Goal: Task Accomplishment & Management: Use online tool/utility

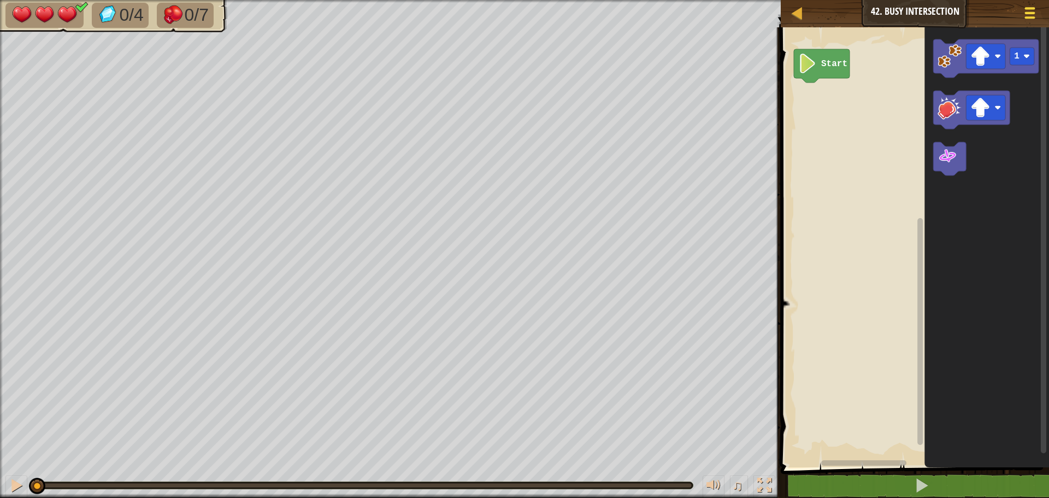
drag, startPoint x: 1043, startPoint y: 11, endPoint x: 1036, endPoint y: 14, distance: 7.1
click at [1036, 14] on button "Game Menu" at bounding box center [1030, 15] width 29 height 27
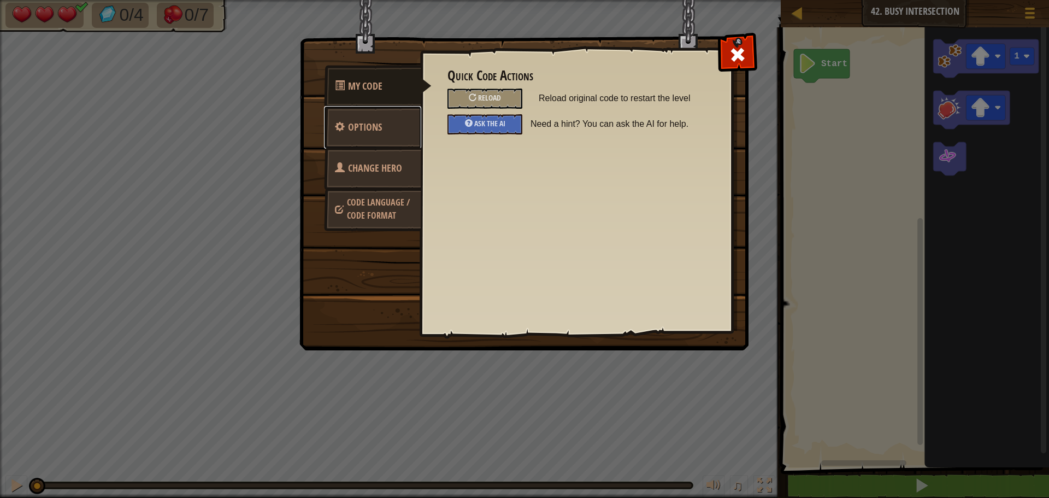
click at [400, 136] on link "Options" at bounding box center [372, 127] width 97 height 43
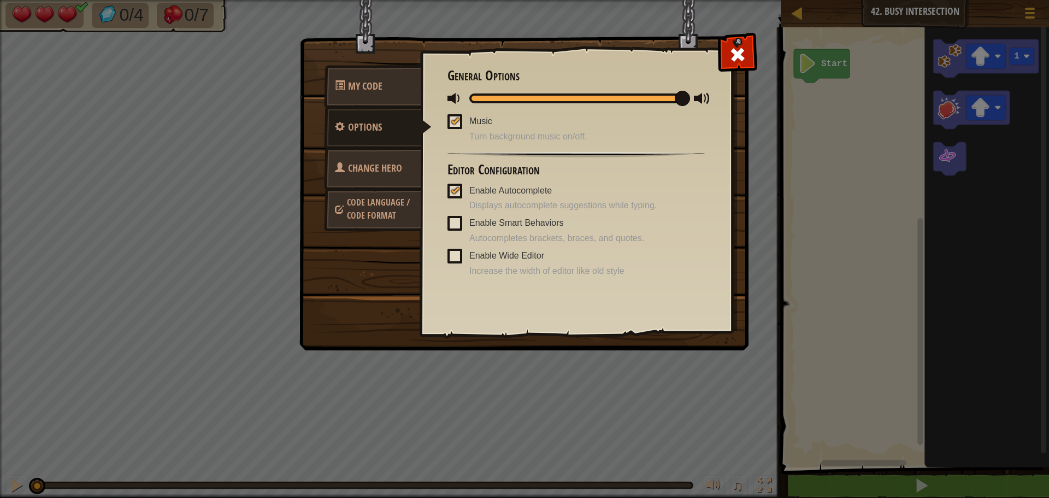
click at [395, 172] on span "Change Hero" at bounding box center [375, 168] width 54 height 14
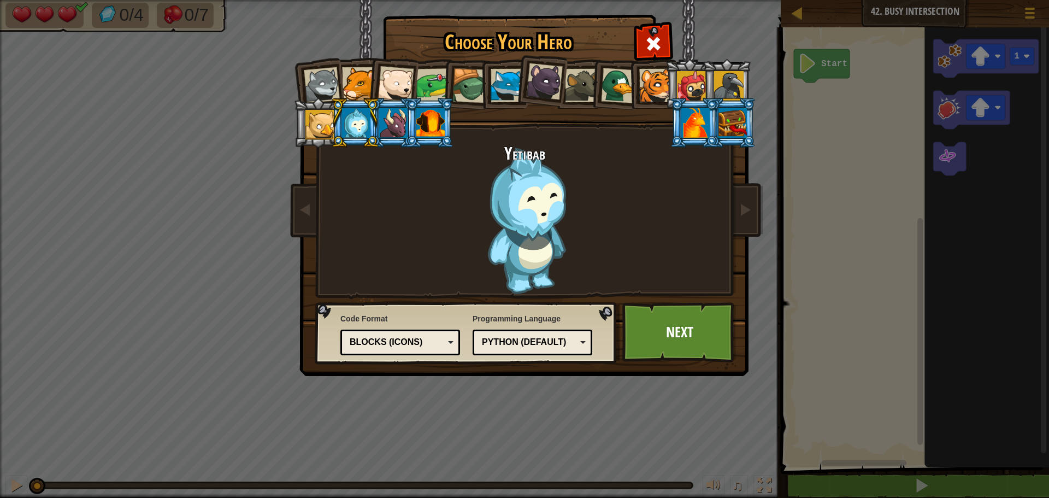
click at [411, 343] on div "Blocks (Icons)" at bounding box center [397, 342] width 95 height 13
click at [646, 37] on span at bounding box center [653, 43] width 17 height 17
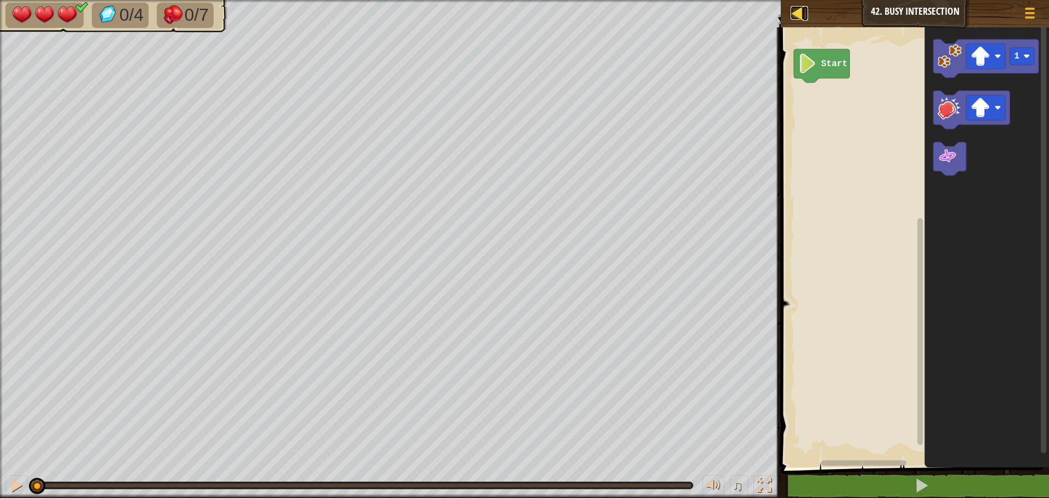
click at [797, 10] on div at bounding box center [798, 13] width 14 height 14
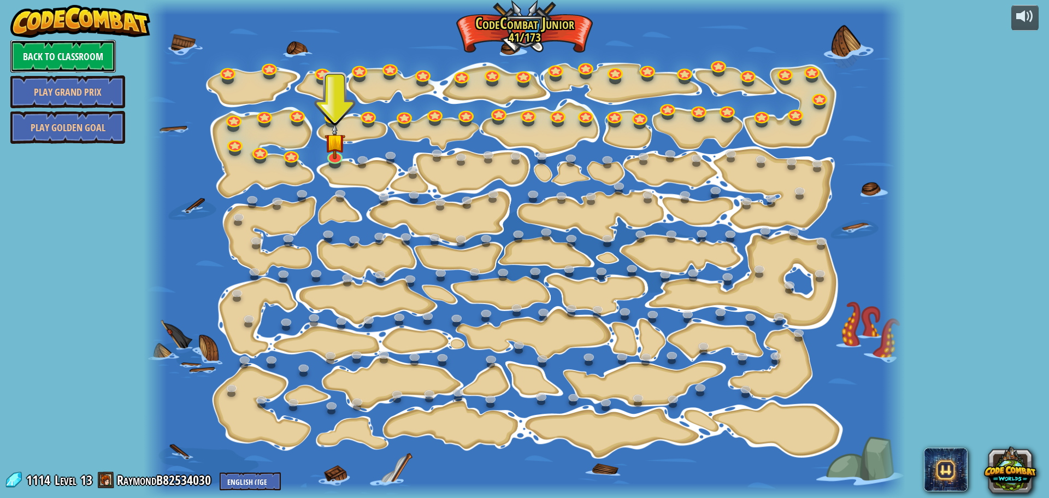
click at [49, 66] on link "Back to Classroom" at bounding box center [62, 56] width 105 height 33
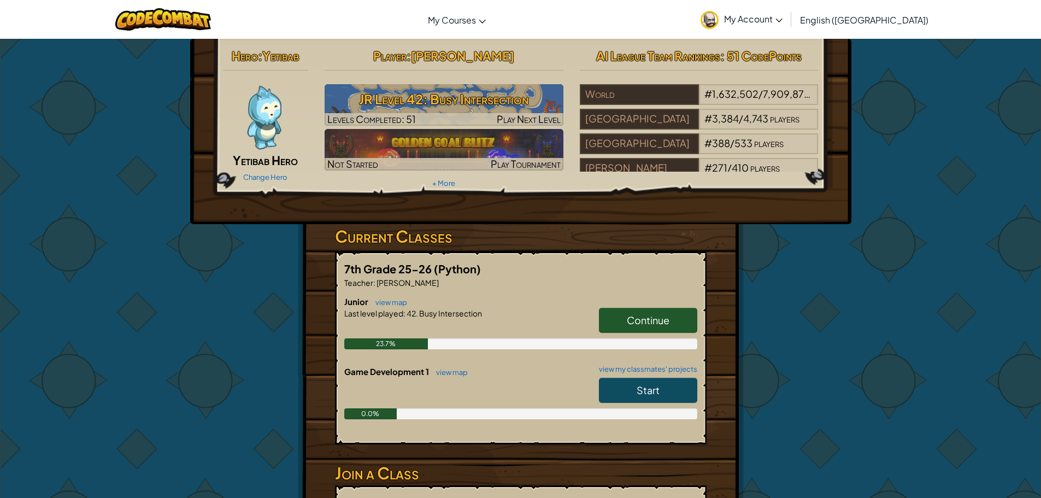
click at [265, 121] on img at bounding box center [264, 117] width 66 height 66
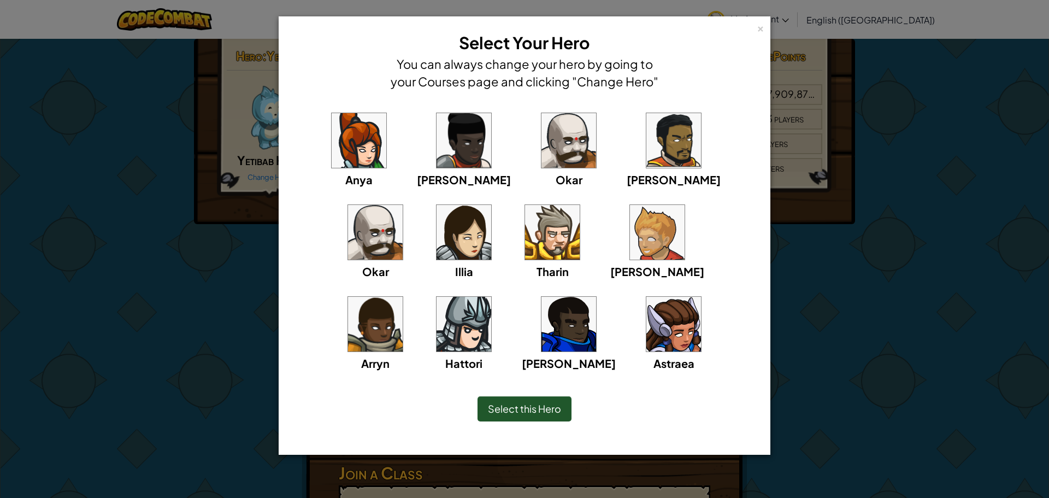
click at [542, 154] on img at bounding box center [569, 140] width 55 height 55
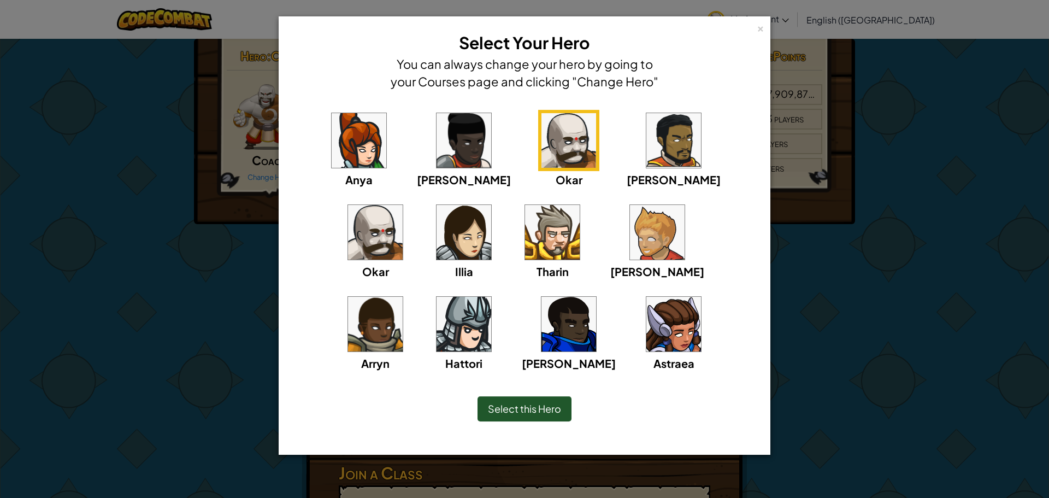
click at [552, 409] on span "Select this Hero" at bounding box center [524, 408] width 73 height 13
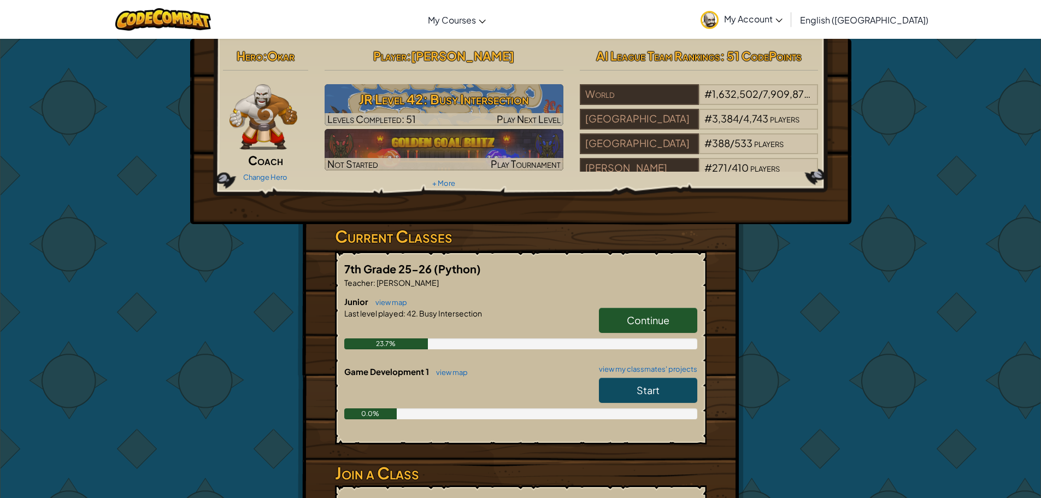
click at [637, 318] on span "Continue" at bounding box center [648, 320] width 43 height 13
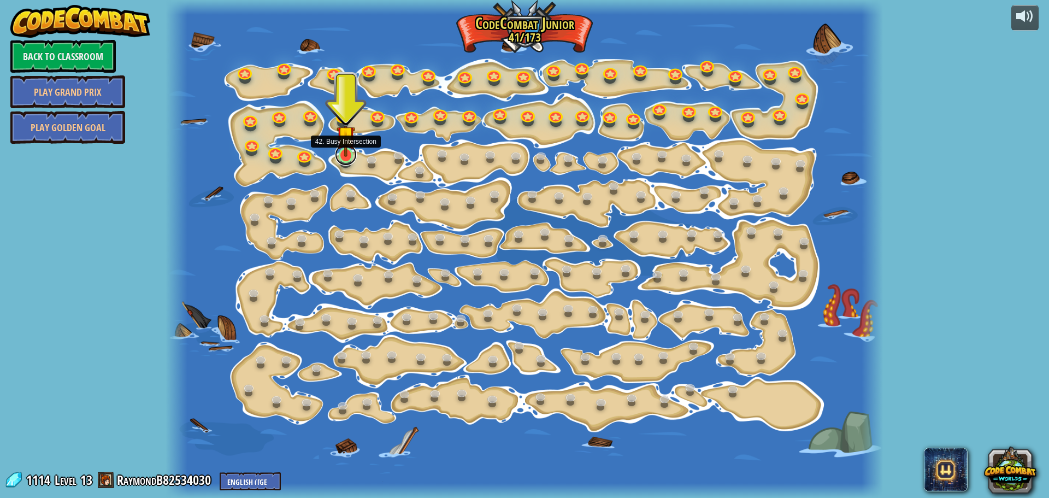
click at [339, 160] on link at bounding box center [346, 155] width 22 height 22
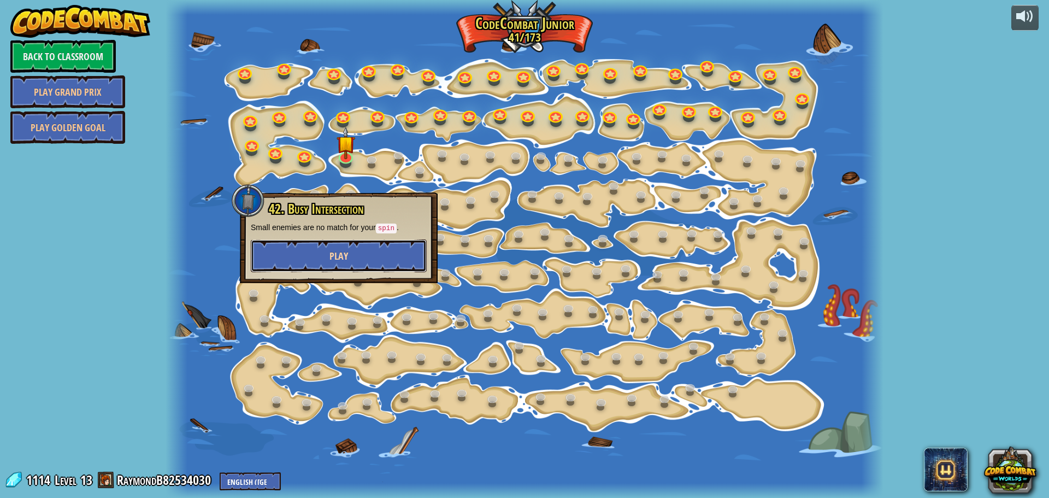
click at [393, 257] on button "Play" at bounding box center [339, 255] width 176 height 33
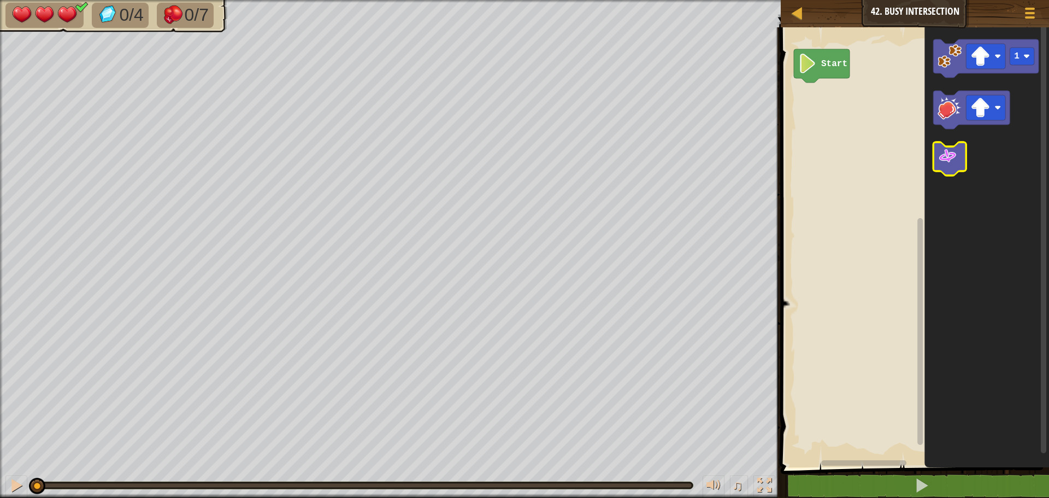
click at [942, 154] on image "Blockly Workspace" at bounding box center [948, 156] width 20 height 20
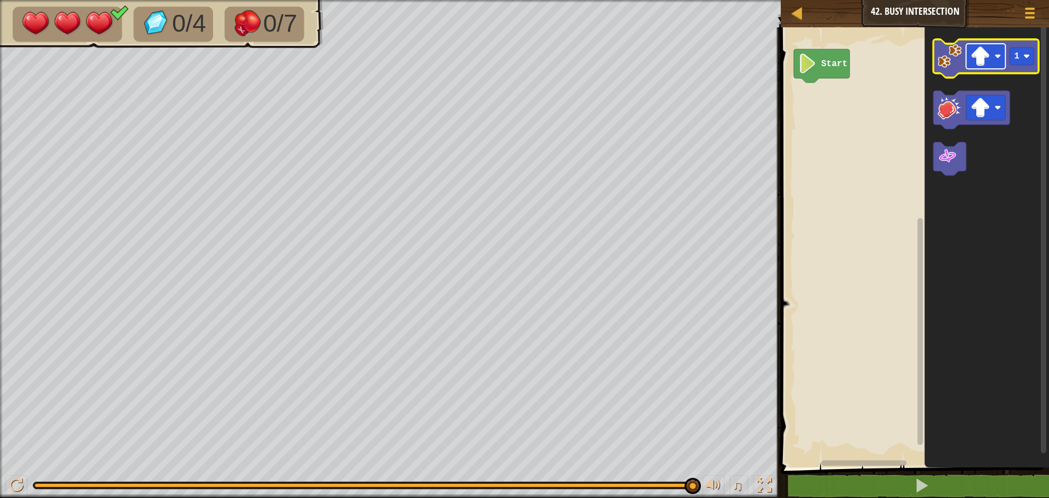
click at [989, 67] on rect "Blockly Workspace" at bounding box center [985, 56] width 39 height 25
click at [942, 65] on image "Blockly Workspace" at bounding box center [950, 56] width 24 height 24
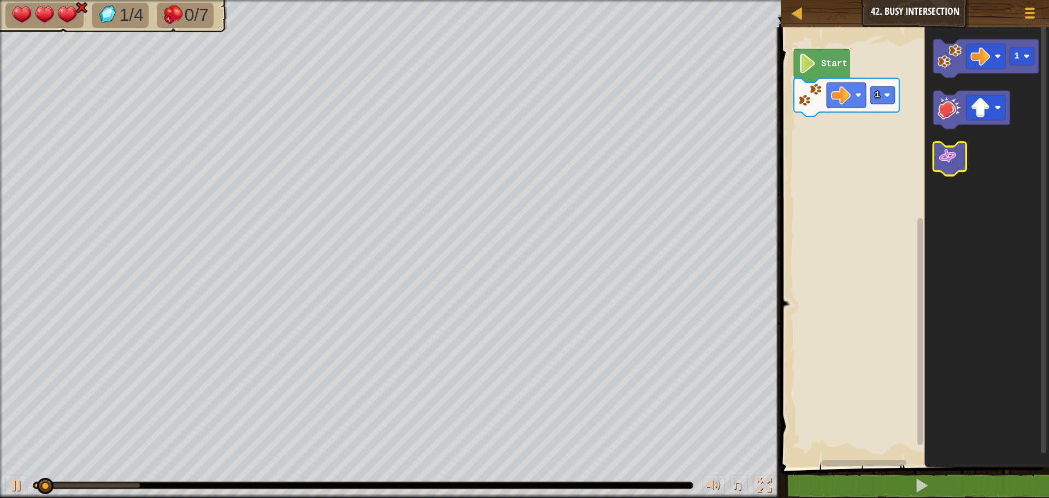
click at [947, 157] on image "Blockly Workspace" at bounding box center [948, 156] width 20 height 20
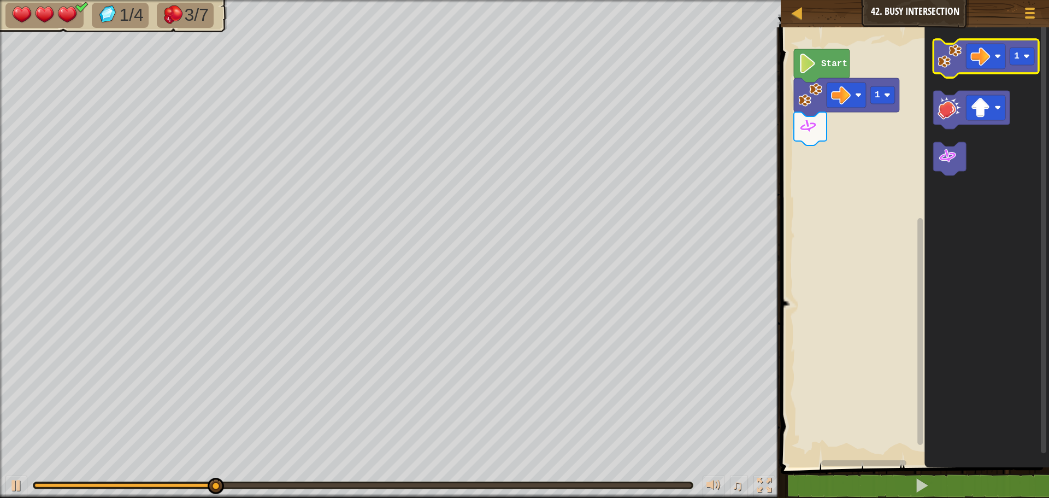
click at [954, 62] on image "Blockly Workspace" at bounding box center [950, 56] width 24 height 24
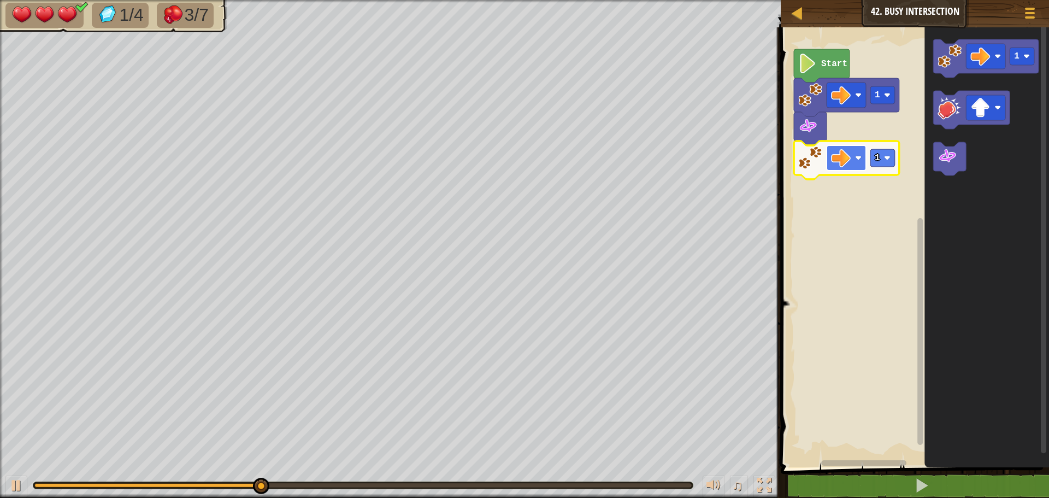
click at [846, 158] on image "Blockly Workspace" at bounding box center [841, 158] width 20 height 20
click at [879, 157] on text "1" at bounding box center [877, 158] width 5 height 10
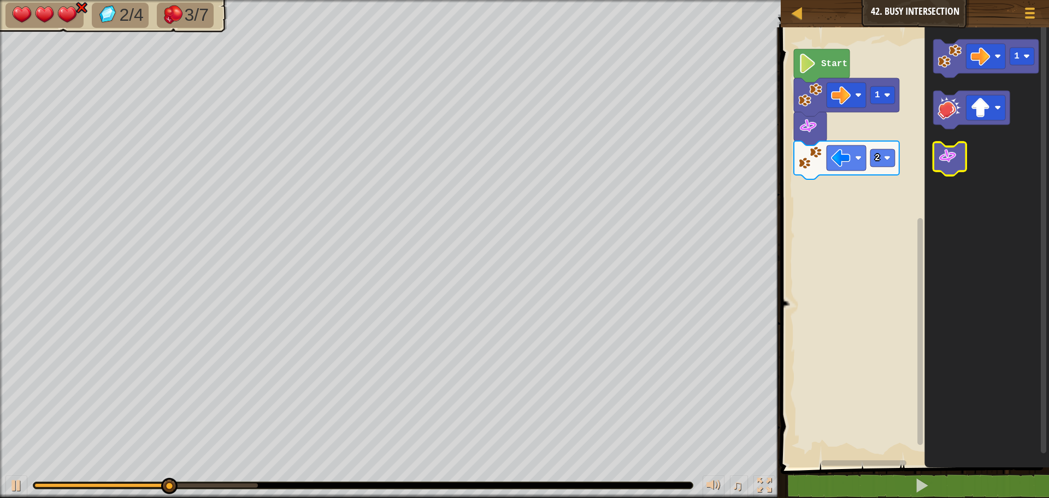
click at [949, 166] on image "Blockly Workspace" at bounding box center [948, 156] width 20 height 20
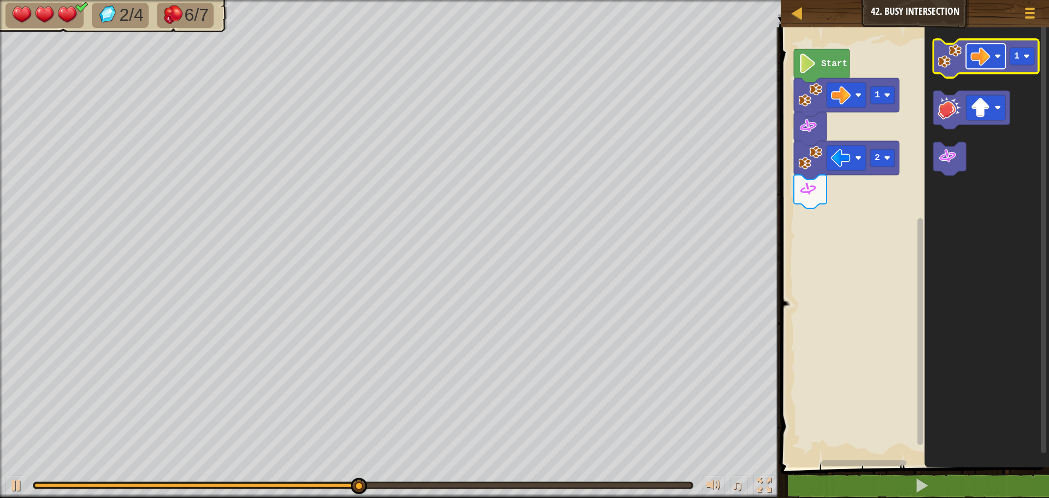
click at [980, 57] on image "Blockly Workspace" at bounding box center [981, 56] width 20 height 20
click at [956, 62] on image "Blockly Workspace" at bounding box center [950, 56] width 24 height 24
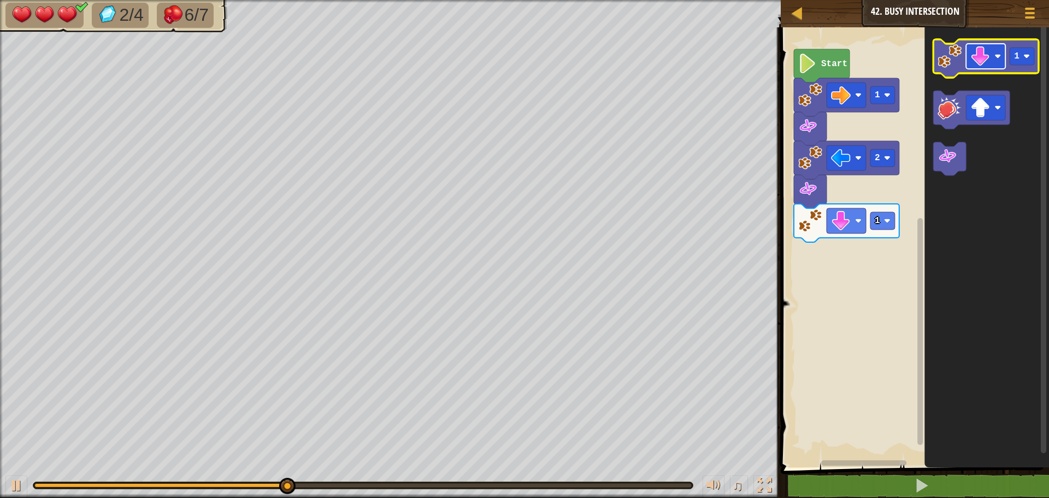
click at [977, 59] on image "Blockly Workspace" at bounding box center [981, 56] width 20 height 20
click at [959, 63] on image "Blockly Workspace" at bounding box center [950, 56] width 24 height 24
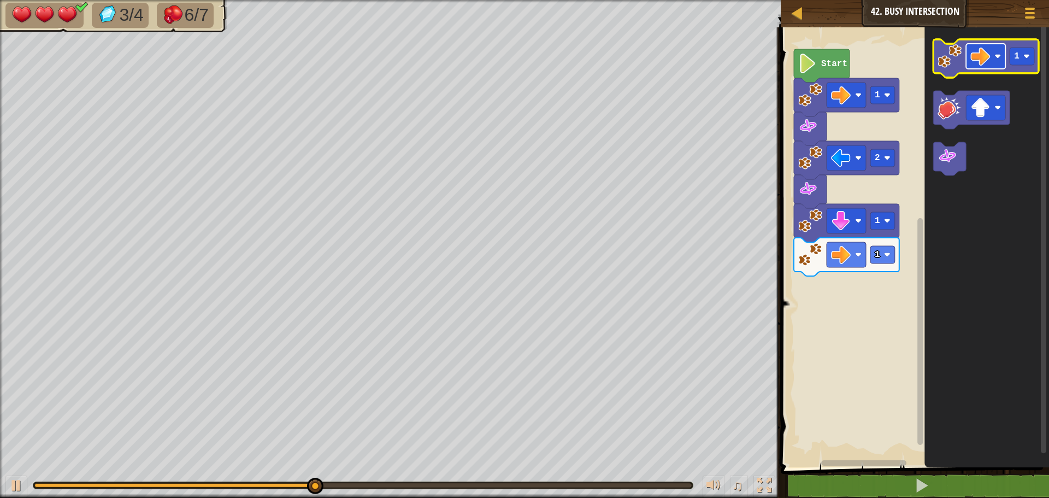
click at [976, 59] on image "Blockly Workspace" at bounding box center [981, 56] width 20 height 20
click at [1019, 69] on icon "Blockly Workspace" at bounding box center [985, 58] width 105 height 38
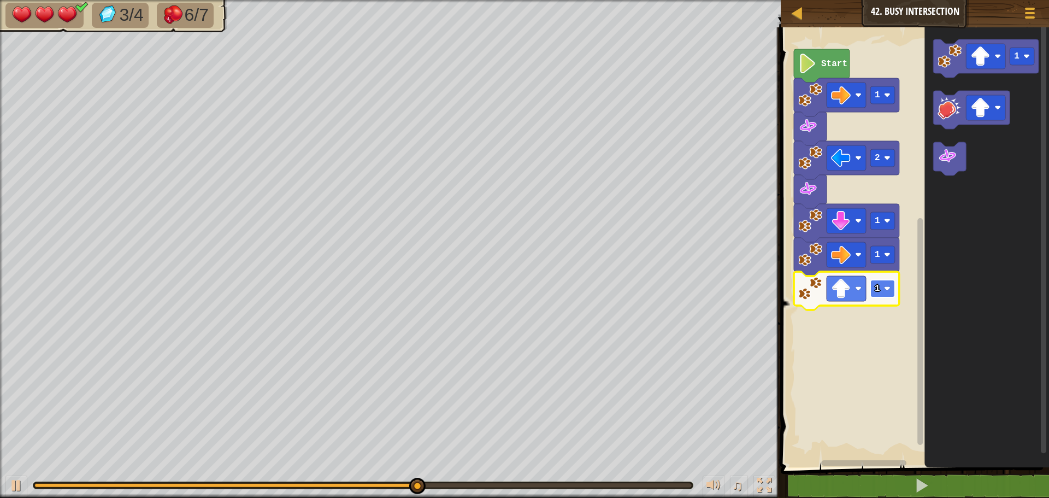
click at [879, 295] on rect "Blockly Workspace" at bounding box center [883, 288] width 25 height 17
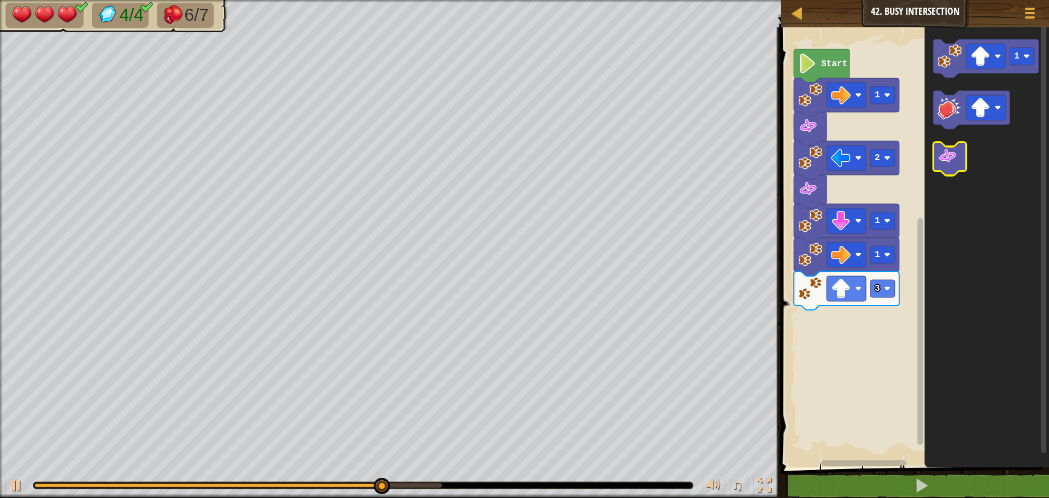
click at [957, 155] on image "Blockly Workspace" at bounding box center [948, 156] width 20 height 20
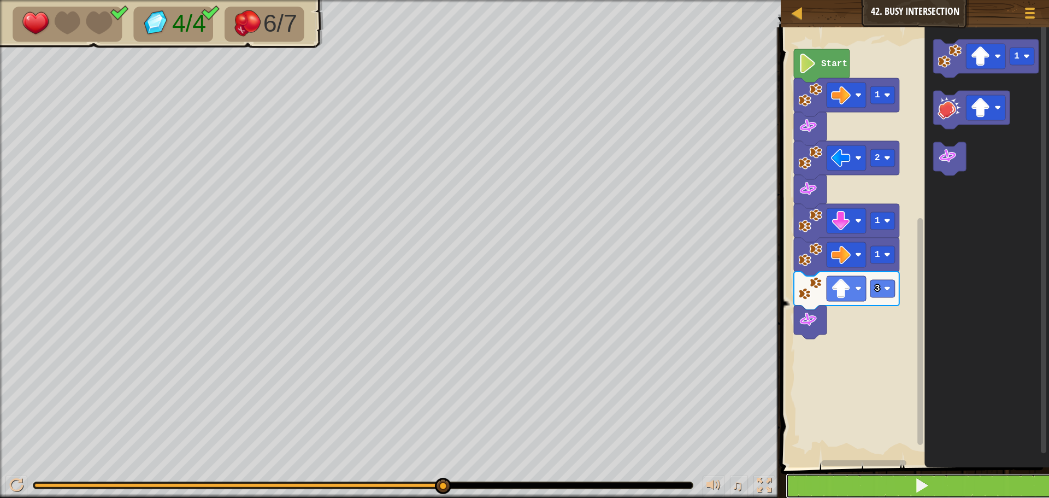
click at [827, 486] on button at bounding box center [922, 485] width 272 height 25
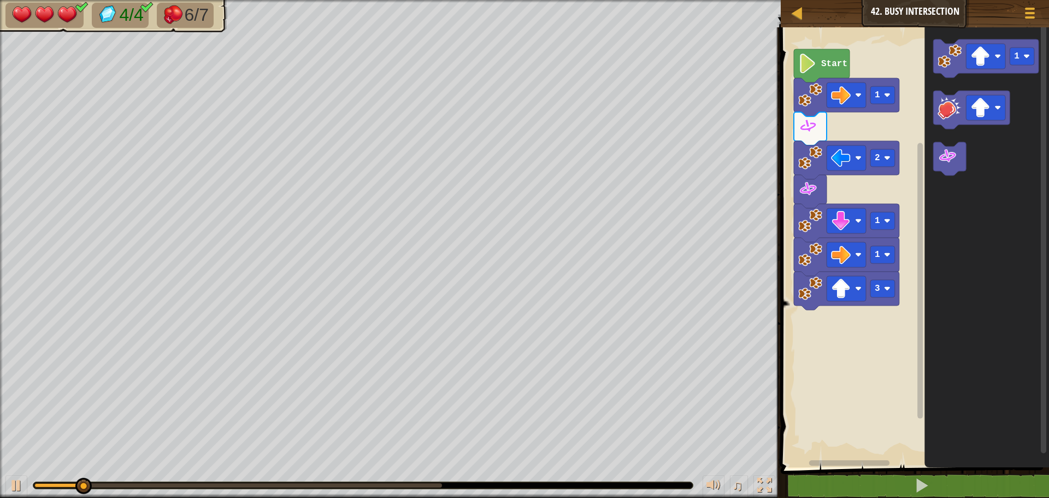
click at [854, 299] on div "Start 1 2 1 1 3 1" at bounding box center [914, 244] width 272 height 445
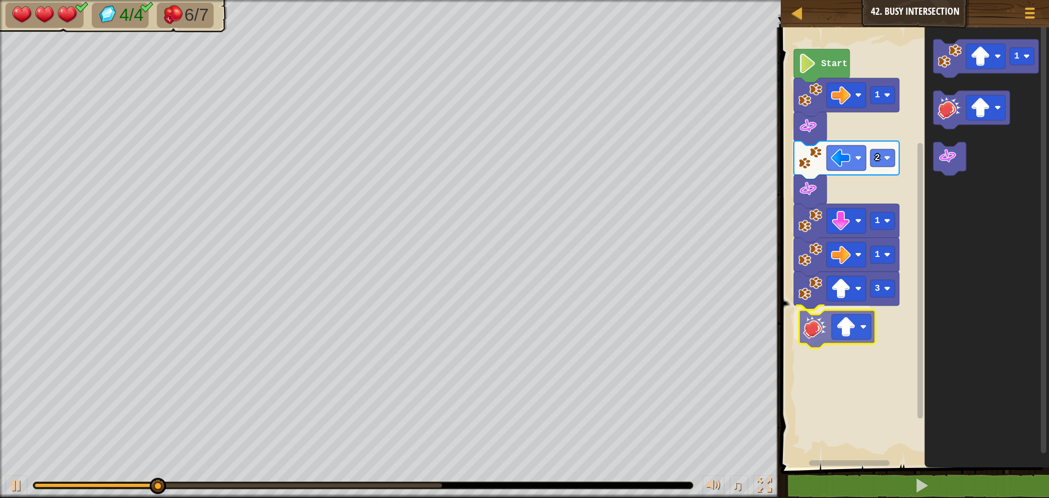
click at [824, 320] on div "Start 1 2 1 1 3 1" at bounding box center [914, 244] width 272 height 445
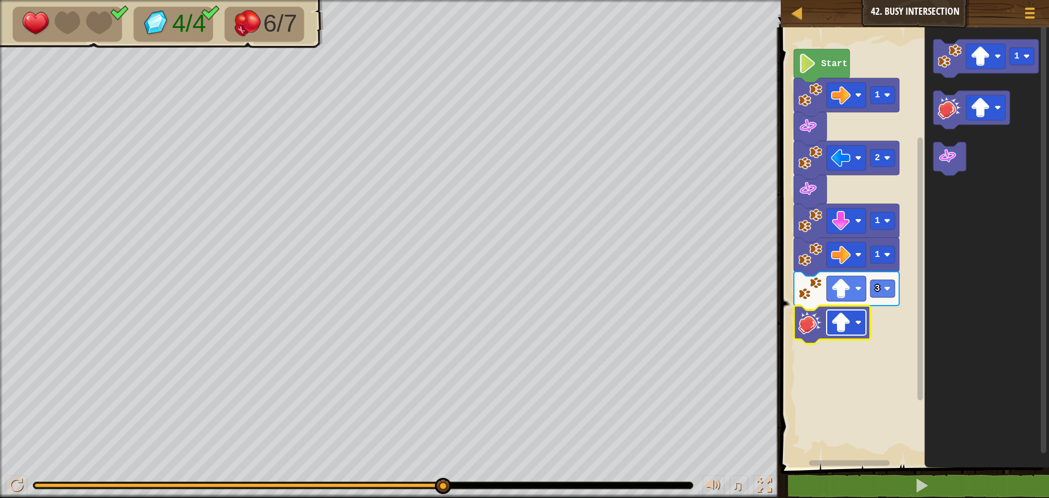
click at [850, 326] on image "Blockly Workspace" at bounding box center [841, 323] width 20 height 20
click at [852, 334] on rect "Blockly Workspace" at bounding box center [846, 322] width 39 height 25
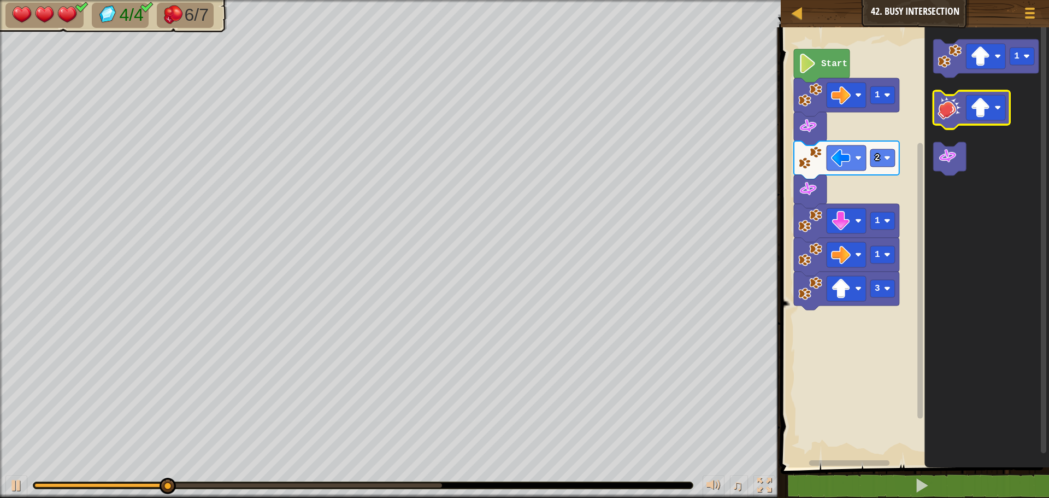
click at [944, 116] on image "Blockly Workspace" at bounding box center [950, 108] width 24 height 24
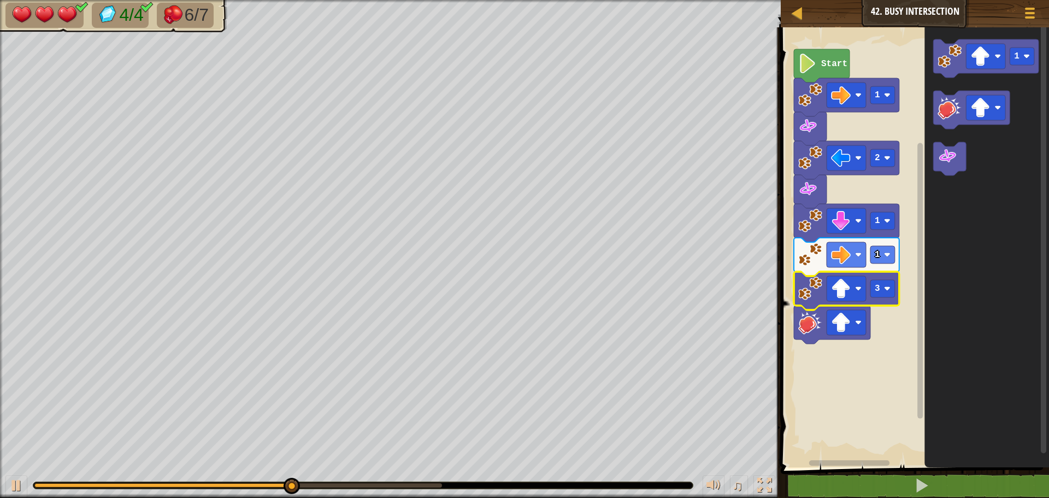
click at [886, 299] on icon "Blockly Workspace" at bounding box center [846, 291] width 105 height 38
click at [887, 296] on rect "Blockly Workspace" at bounding box center [883, 288] width 25 height 17
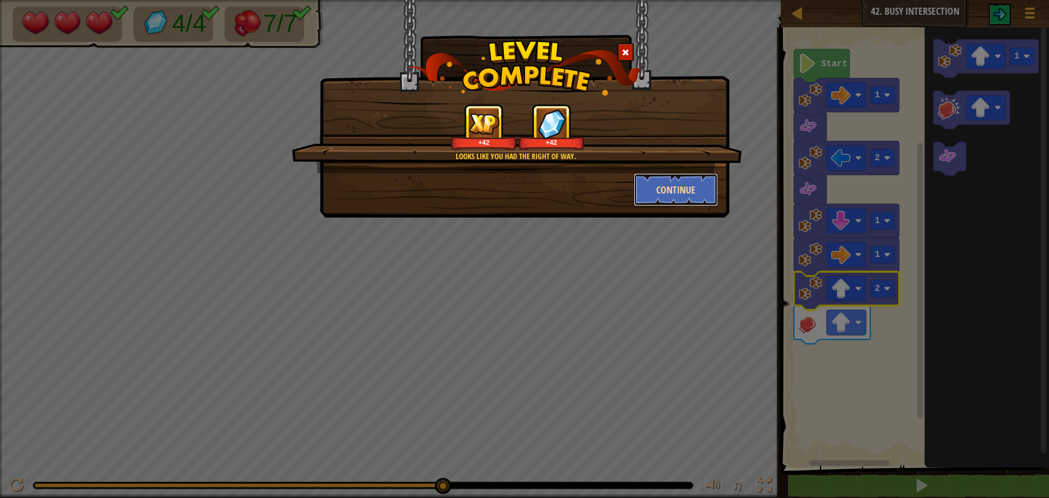
click at [670, 205] on button "Continue" at bounding box center [676, 189] width 85 height 33
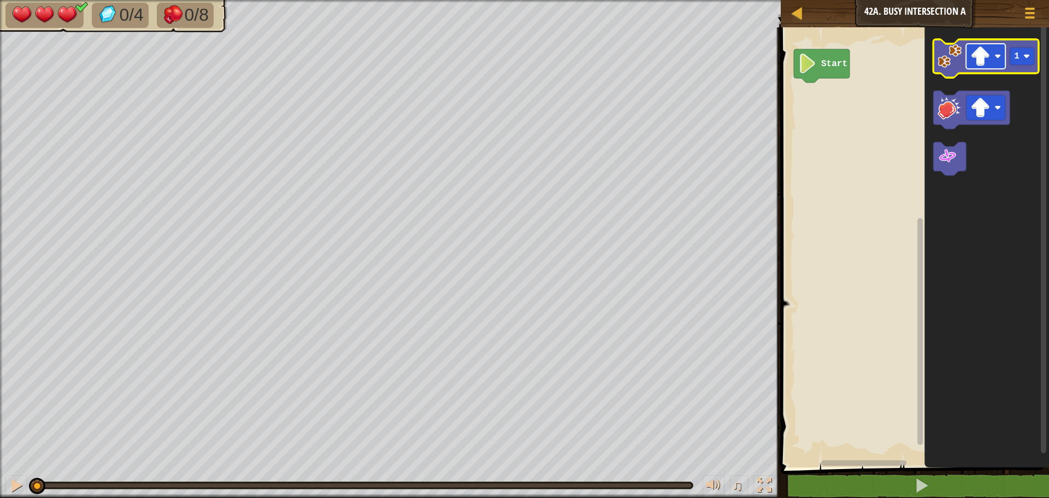
click at [979, 46] on rect "Blockly Workspace" at bounding box center [985, 56] width 39 height 25
click at [950, 56] on image "Blockly Workspace" at bounding box center [950, 56] width 24 height 24
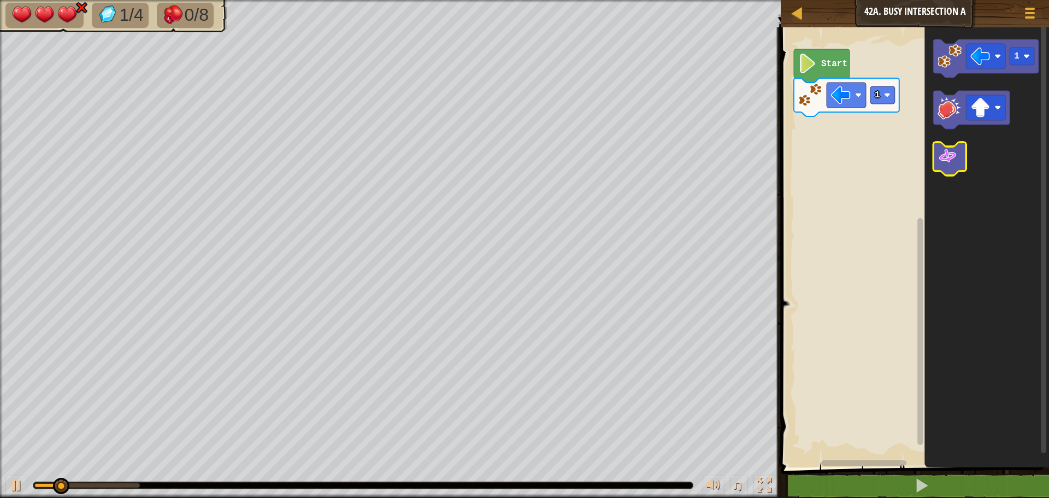
click at [952, 154] on image "Blockly Workspace" at bounding box center [948, 156] width 20 height 20
